Goal: Ask a question

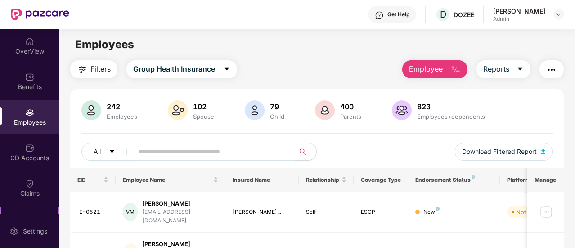
click at [205, 153] on input "text" at bounding box center [210, 151] width 144 height 13
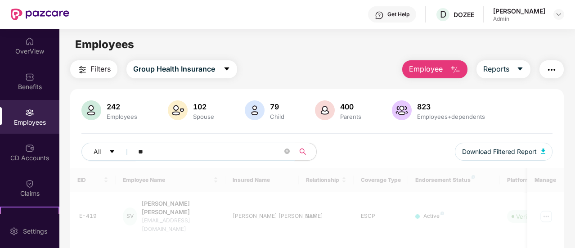
type input "*"
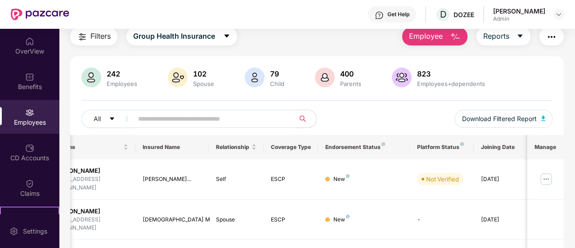
scroll to position [34, 0]
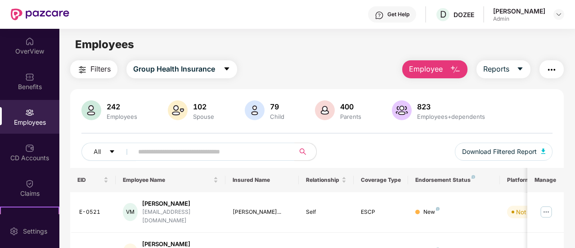
click at [187, 25] on div "Get Help D DOZEE [PERSON_NAME] Admin" at bounding box center [316, 14] width 495 height 29
